Goal: Task Accomplishment & Management: Manage account settings

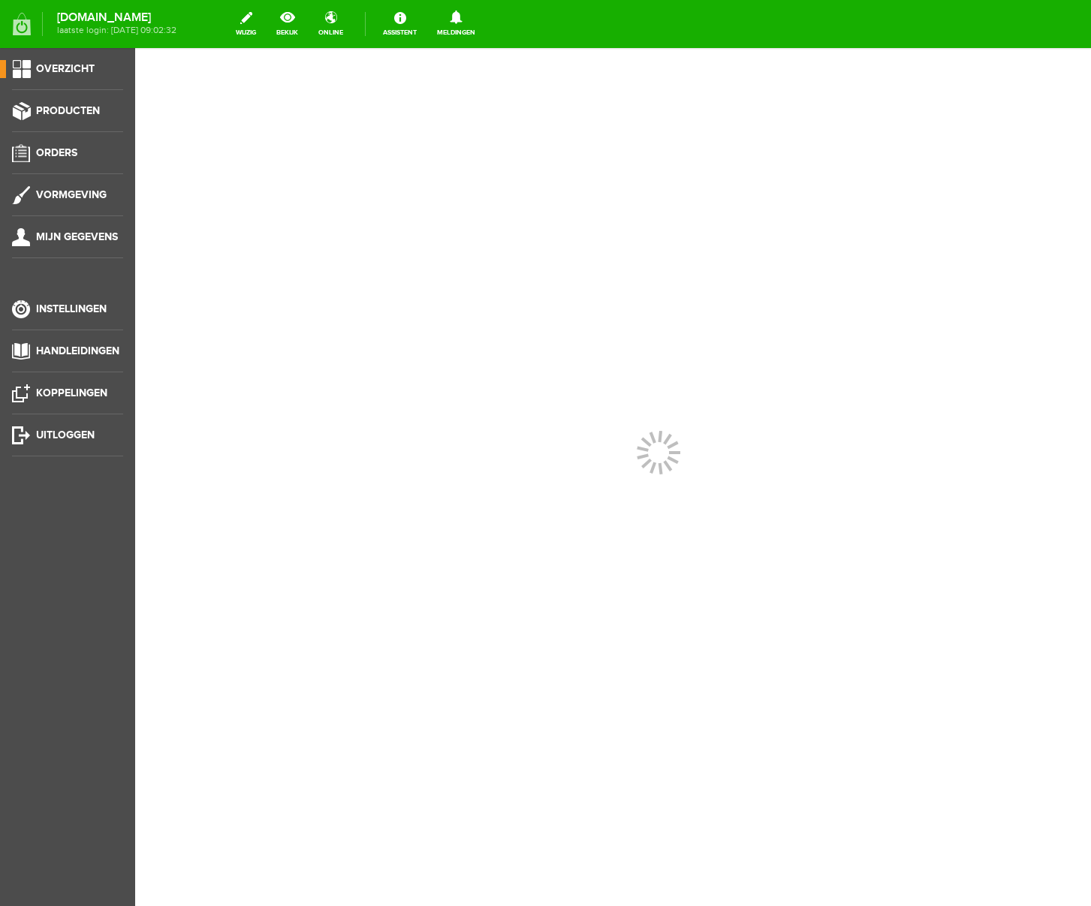
click at [223, 412] on div at bounding box center [613, 477] width 956 height 858
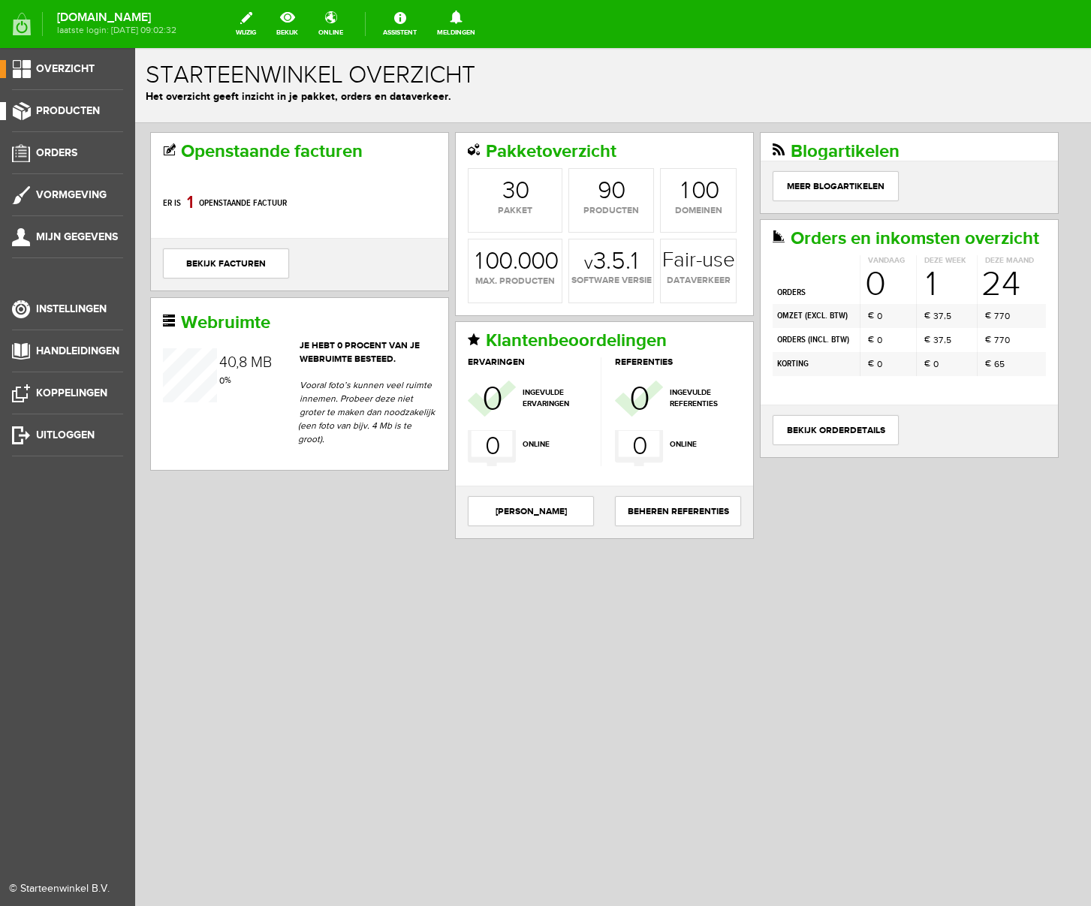
click at [74, 113] on span "Producten" at bounding box center [68, 110] width 64 height 13
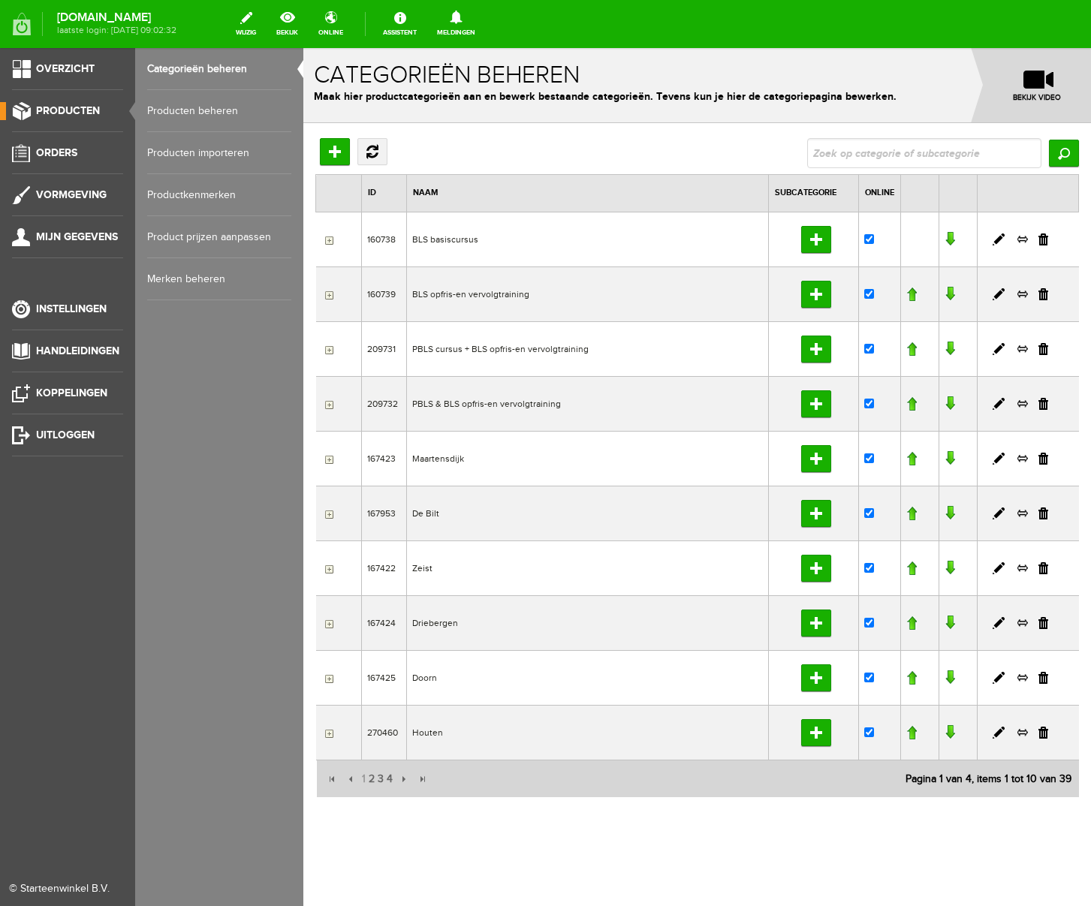
click at [167, 108] on link "Producten beheren" at bounding box center [219, 111] width 144 height 42
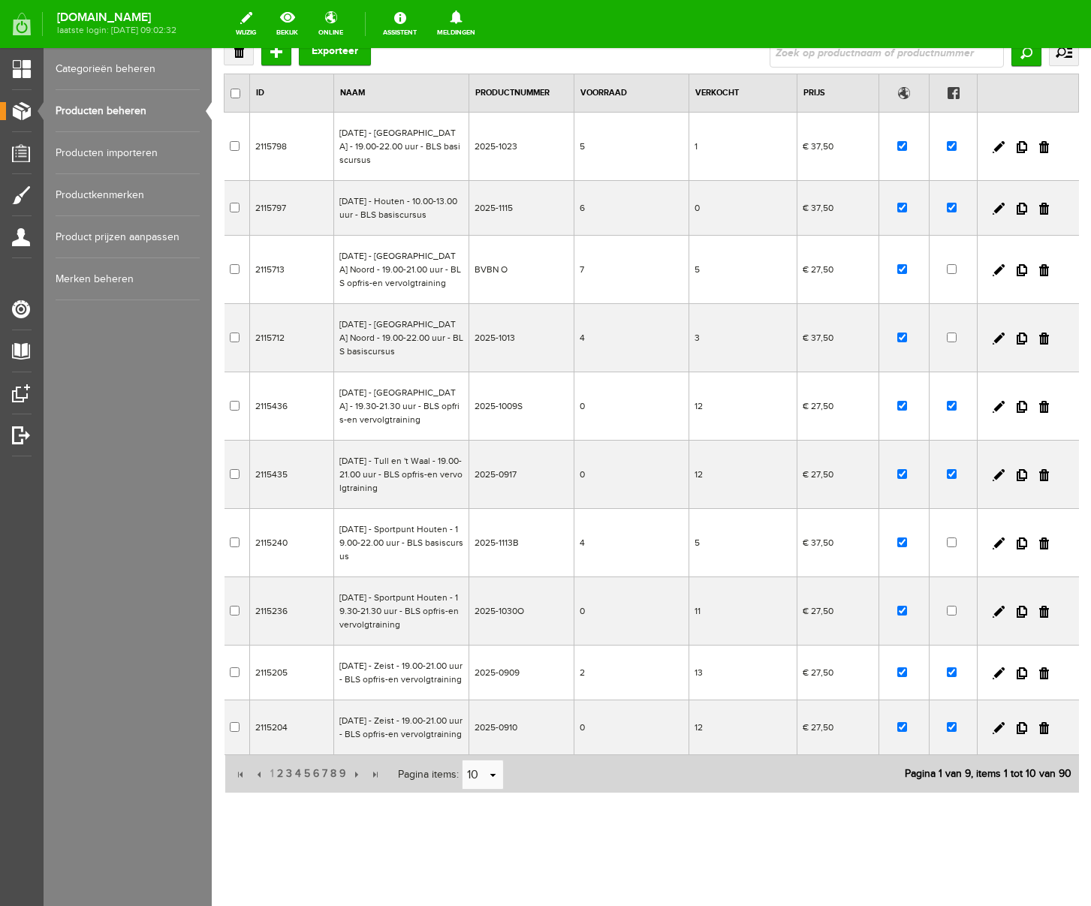
scroll to position [140, 0]
click at [998, 680] on link at bounding box center [999, 674] width 12 height 12
checkbox input "true"
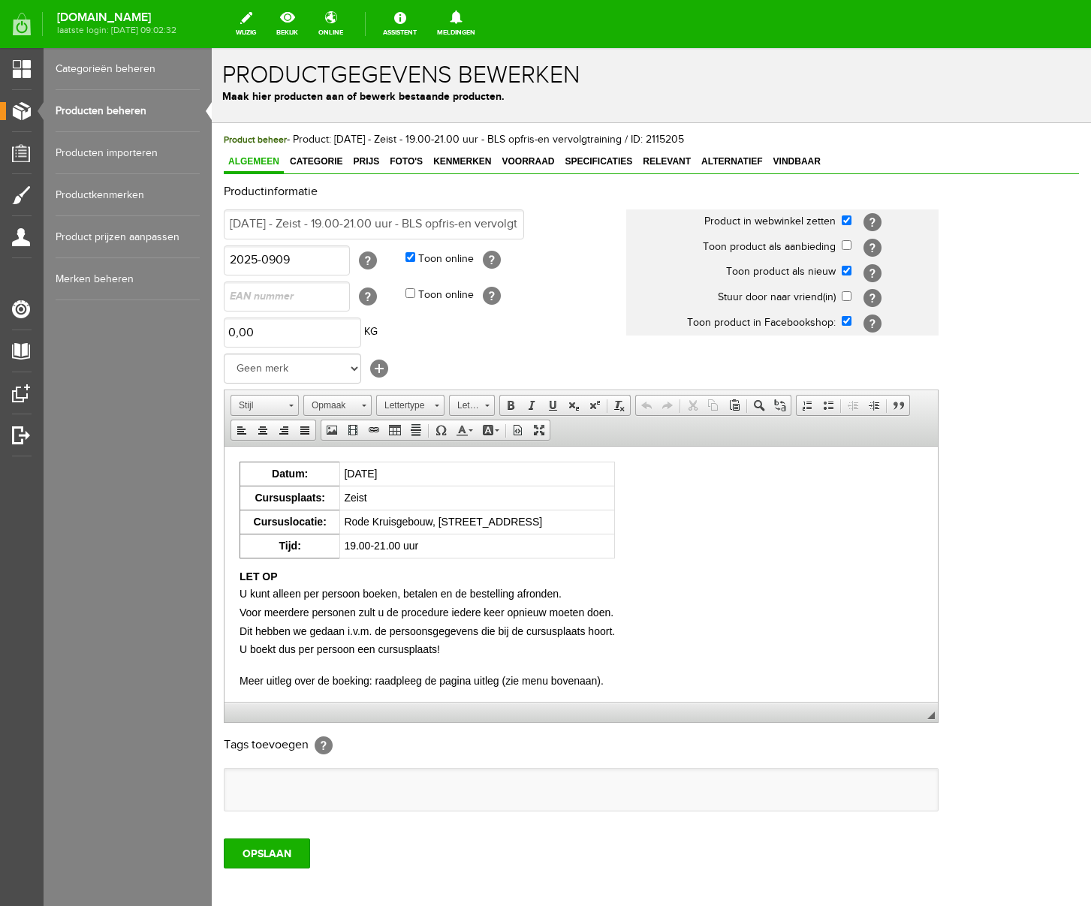
scroll to position [0, 0]
click at [524, 164] on span "Voorraad" at bounding box center [528, 161] width 62 height 11
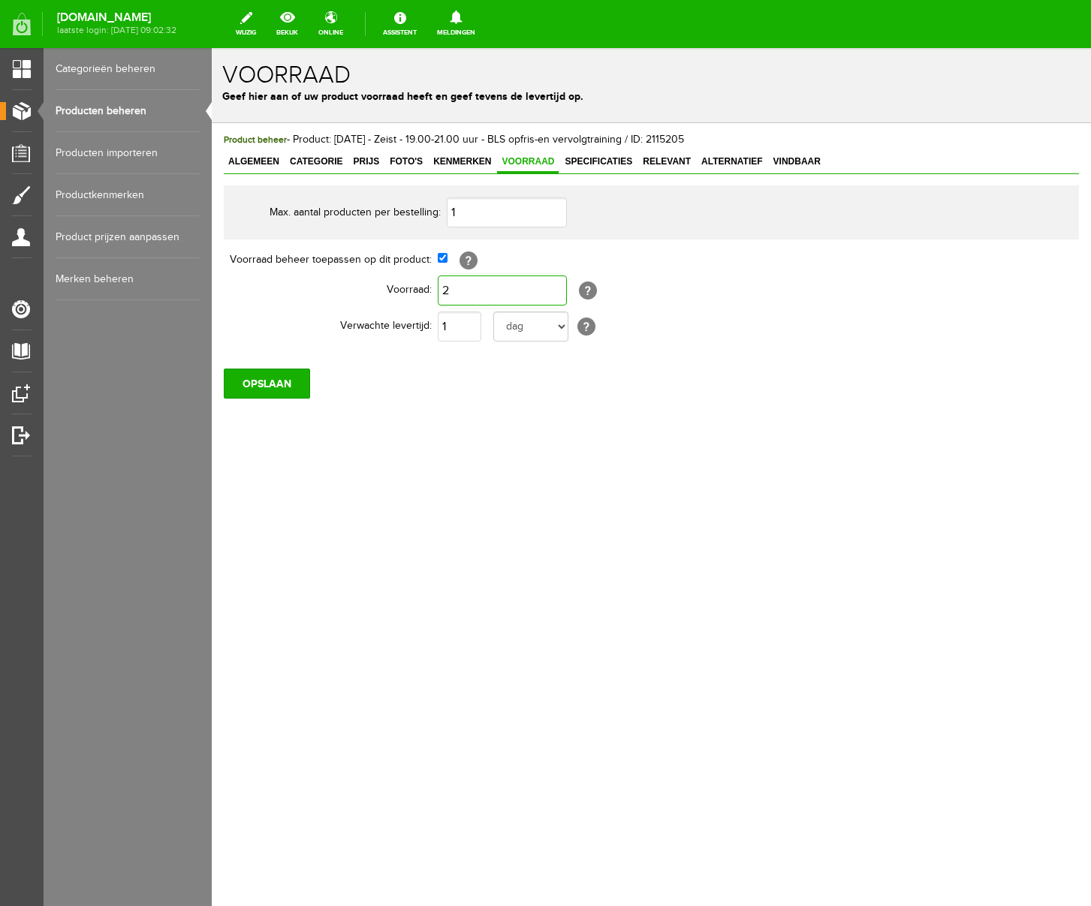
click at [456, 293] on input "2" at bounding box center [502, 291] width 129 height 30
type input "3"
click at [465, 421] on div "Product beheer - Product: [DATE] - Zeist - 19.00-21.00 uur - BLS opfris-en verv…" at bounding box center [651, 316] width 879 height 387
click at [255, 396] on input "OPSLAAN" at bounding box center [267, 384] width 86 height 30
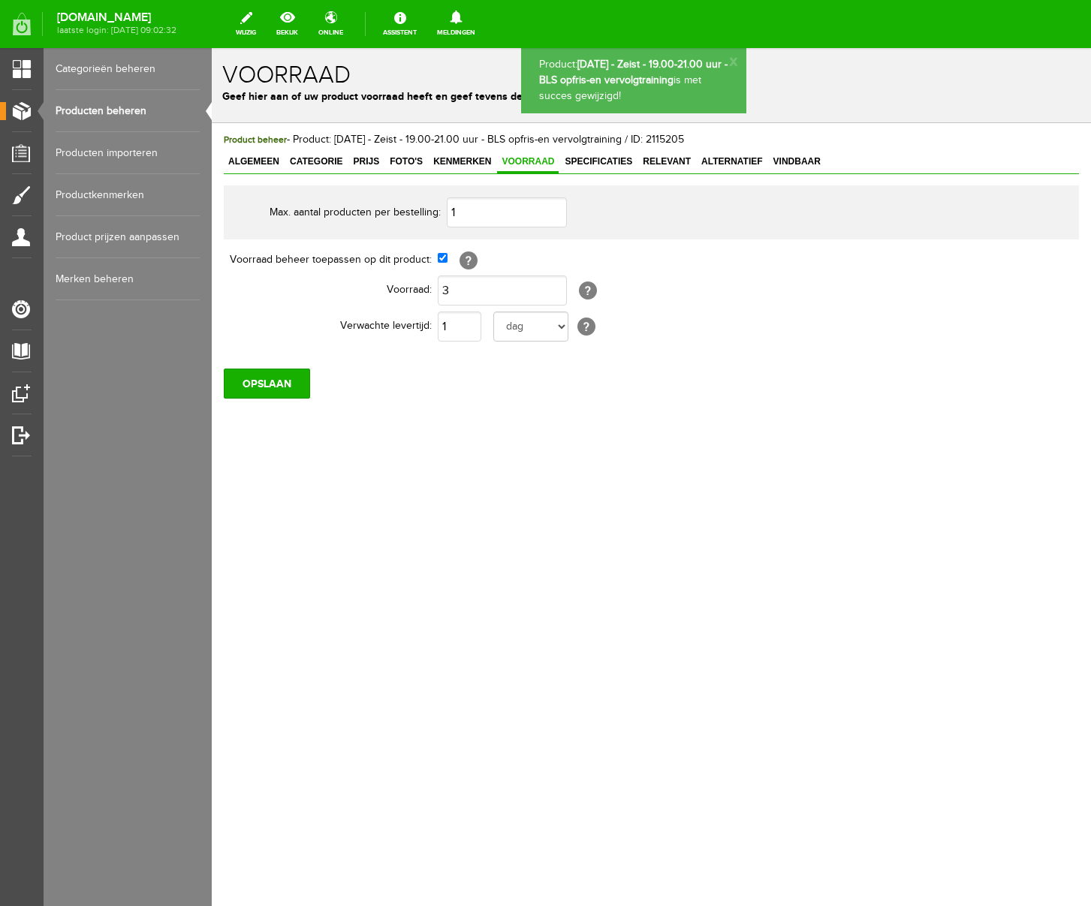
click at [91, 110] on link "Producten beheren" at bounding box center [128, 111] width 144 height 42
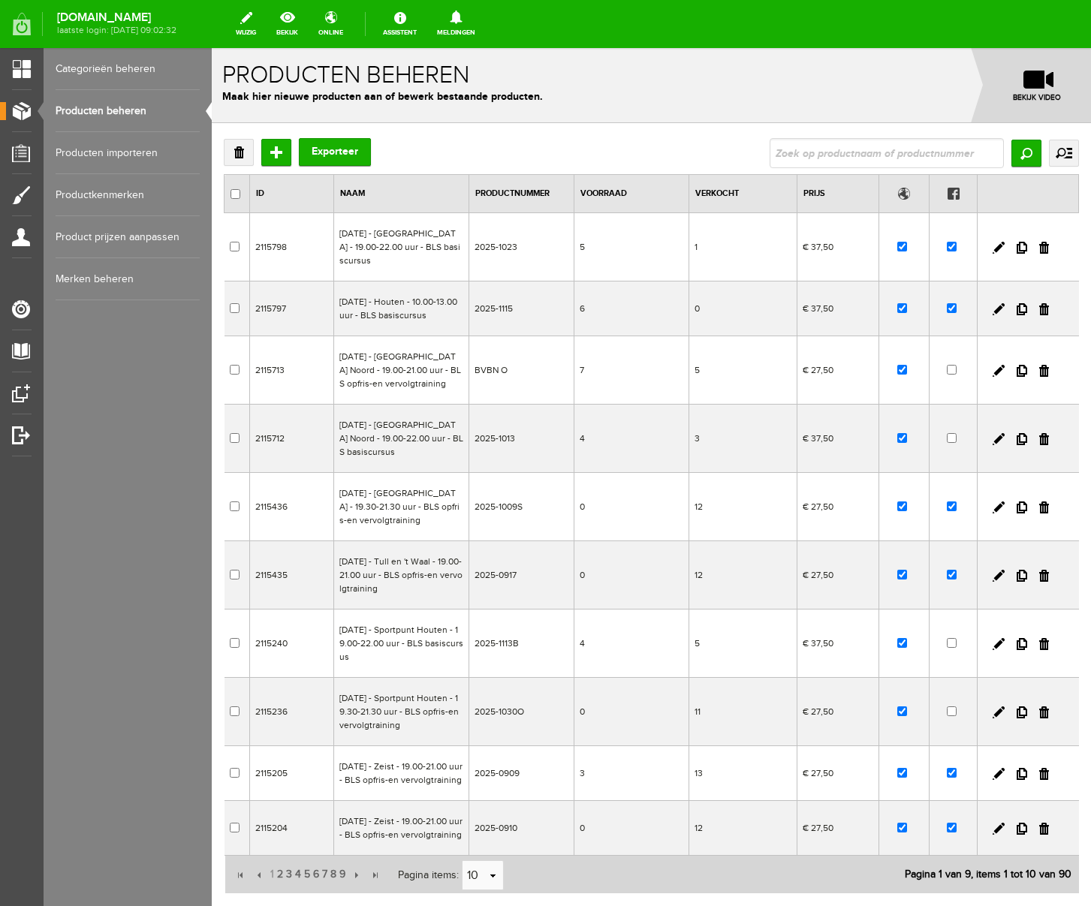
scroll to position [182, 0]
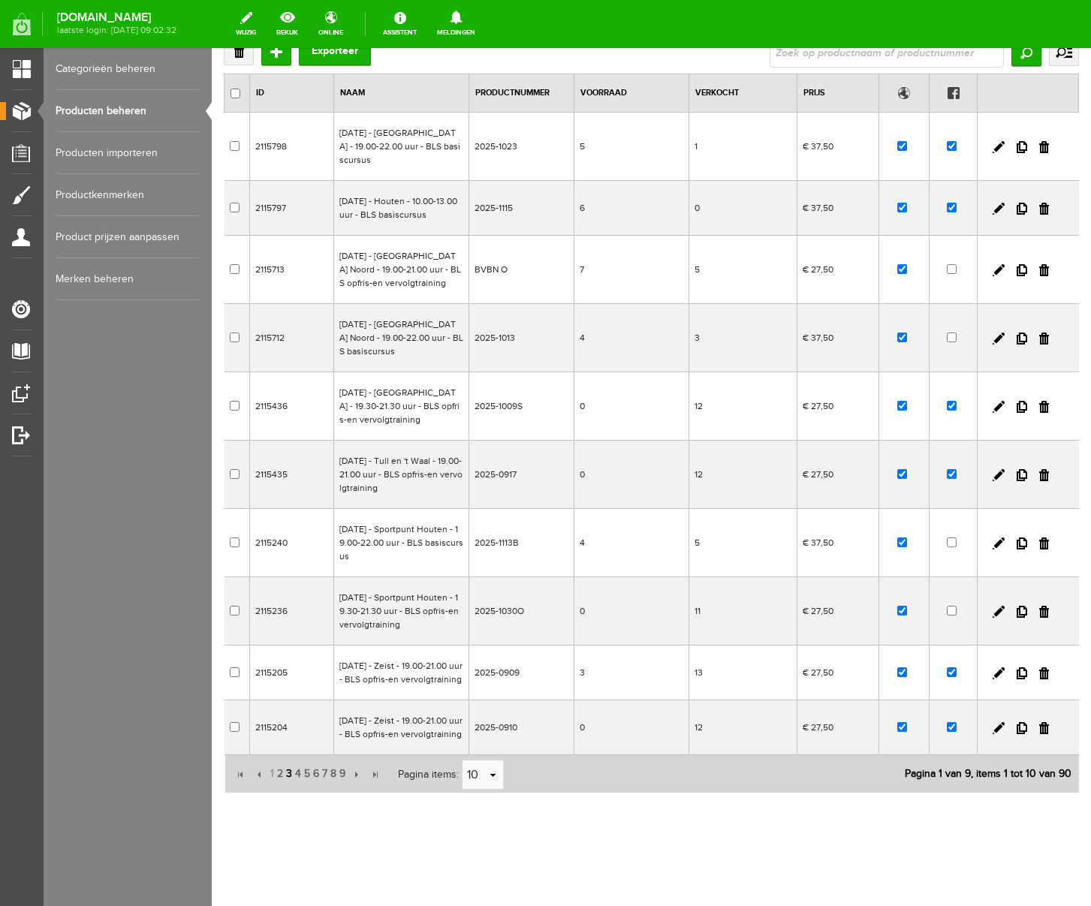
click at [287, 773] on span "3" at bounding box center [289, 774] width 9 height 30
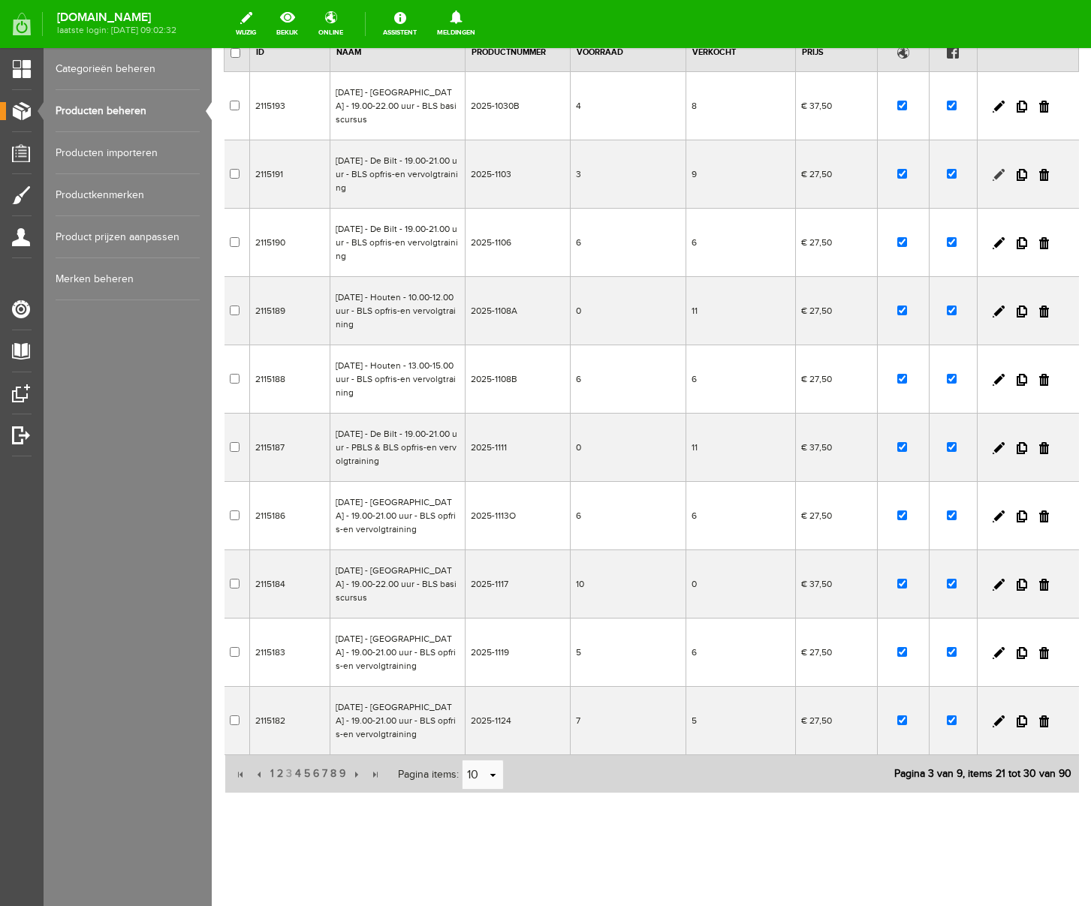
click at [1000, 171] on link at bounding box center [999, 175] width 12 height 12
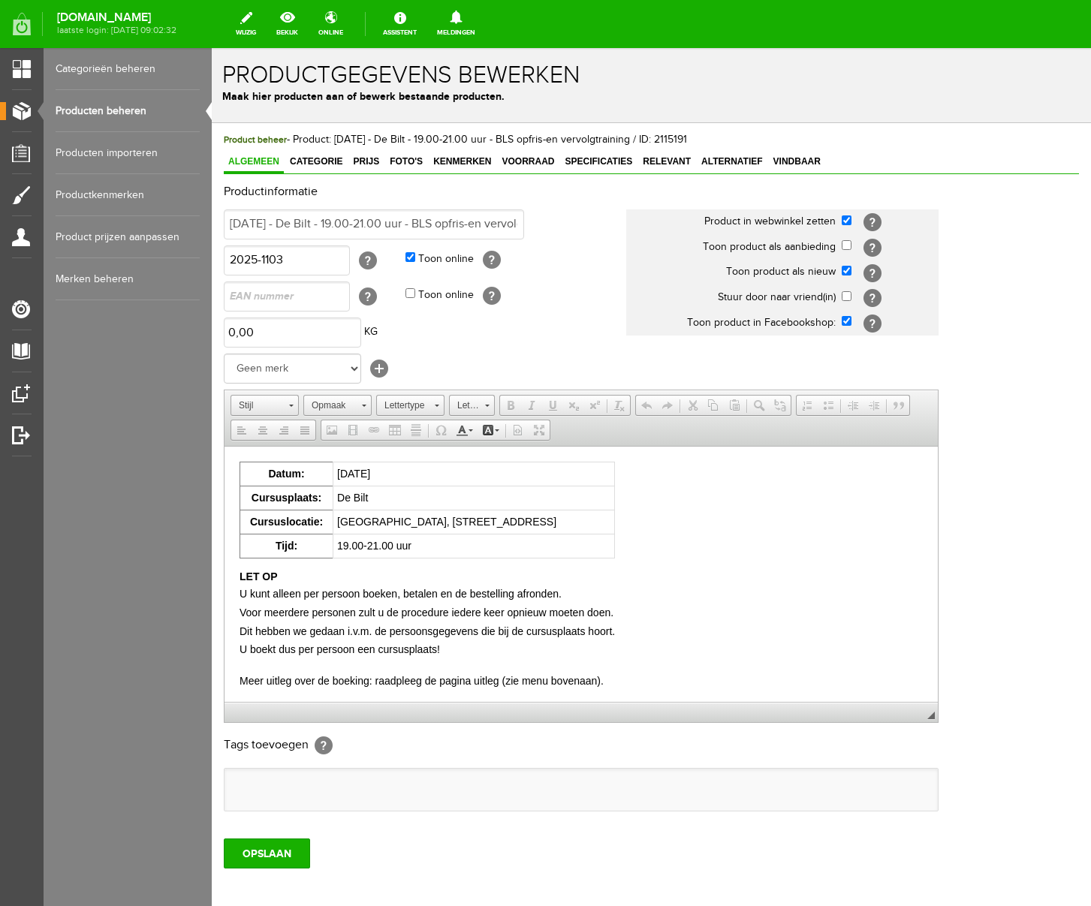
scroll to position [0, 0]
click at [541, 159] on span "Voorraad" at bounding box center [528, 161] width 62 height 11
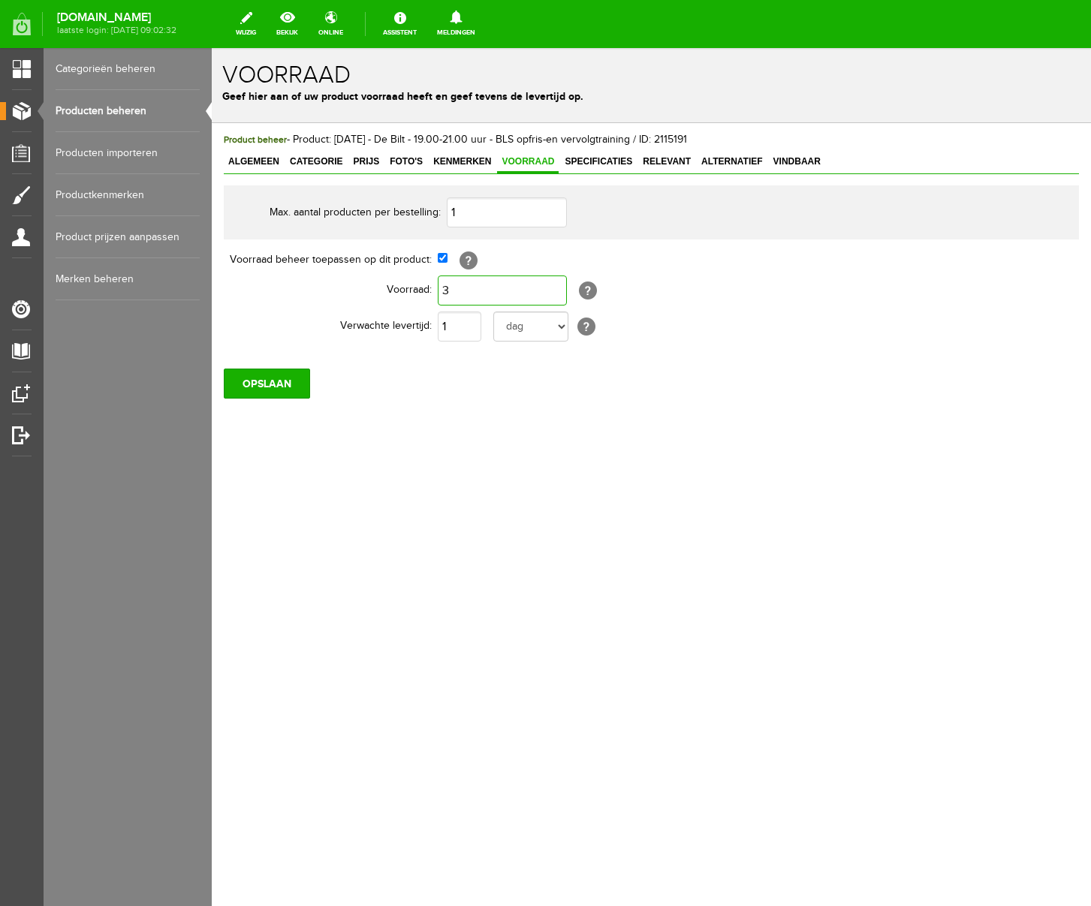
click at [514, 294] on input "3" at bounding box center [502, 291] width 129 height 30
type input "2"
click at [686, 454] on div "Product beheer - Product: [DATE] - De Bilt - 19.00-21.00 uur - BLS opfris-en ve…" at bounding box center [651, 316] width 879 height 387
click at [282, 389] on input "OPSLAAN" at bounding box center [267, 384] width 86 height 30
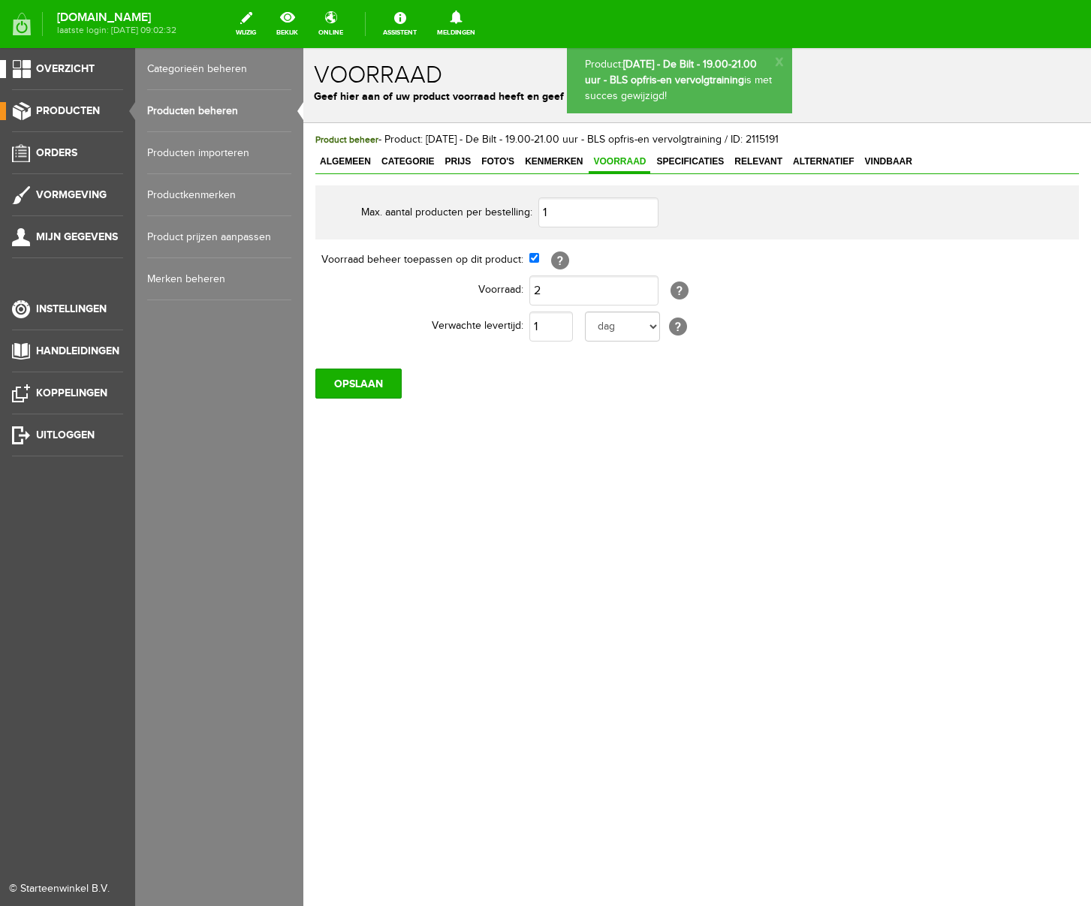
click at [59, 63] on span "Overzicht" at bounding box center [65, 68] width 59 height 13
